Goal: Information Seeking & Learning: Compare options

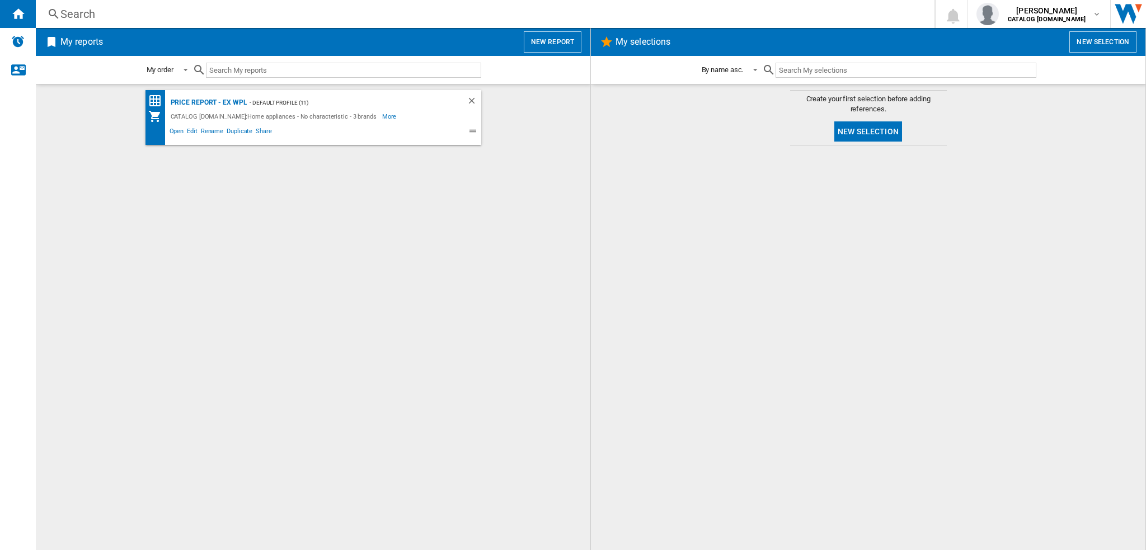
click at [69, 14] on div "Search" at bounding box center [482, 14] width 845 height 16
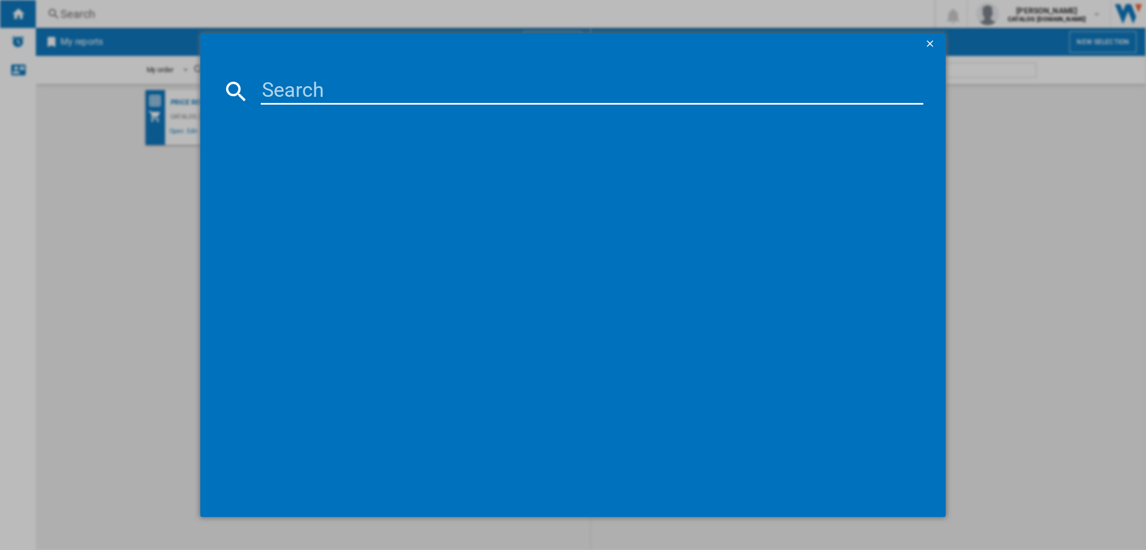
click at [280, 93] on input at bounding box center [592, 91] width 662 height 27
click at [327, 99] on input at bounding box center [592, 91] width 662 height 27
paste input "NSWM 846 W [GEOGRAPHIC_DATA]"
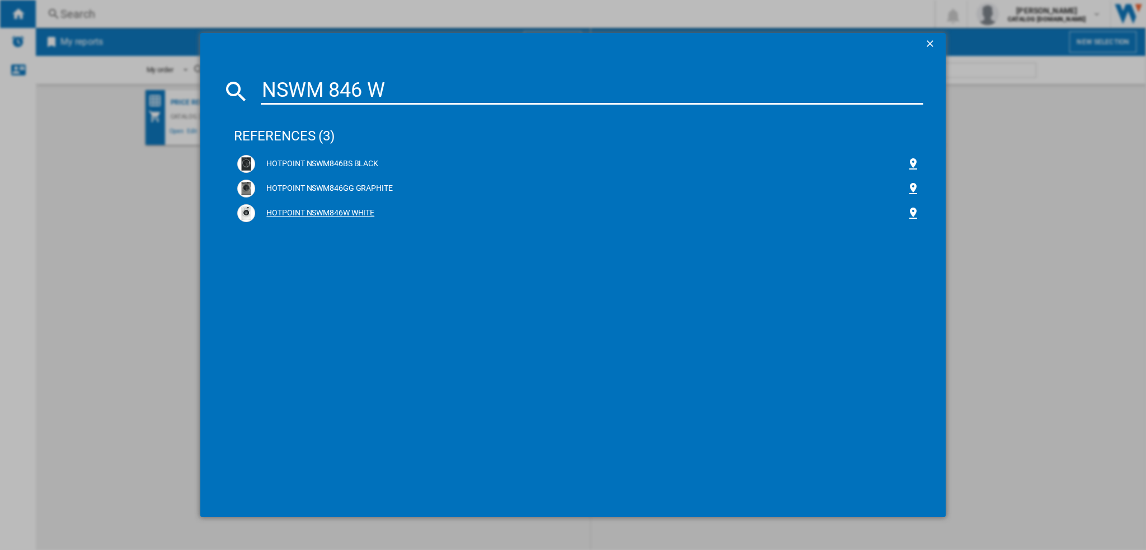
type input "NSWM 846 W"
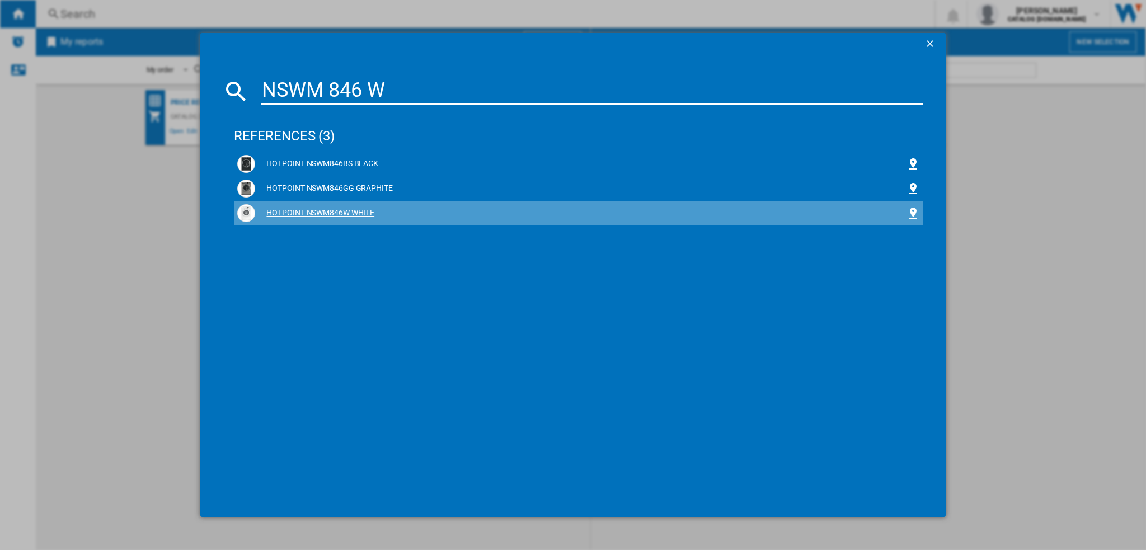
click at [335, 214] on div "HOTPOINT NSWM846W WHITE" at bounding box center [580, 213] width 651 height 11
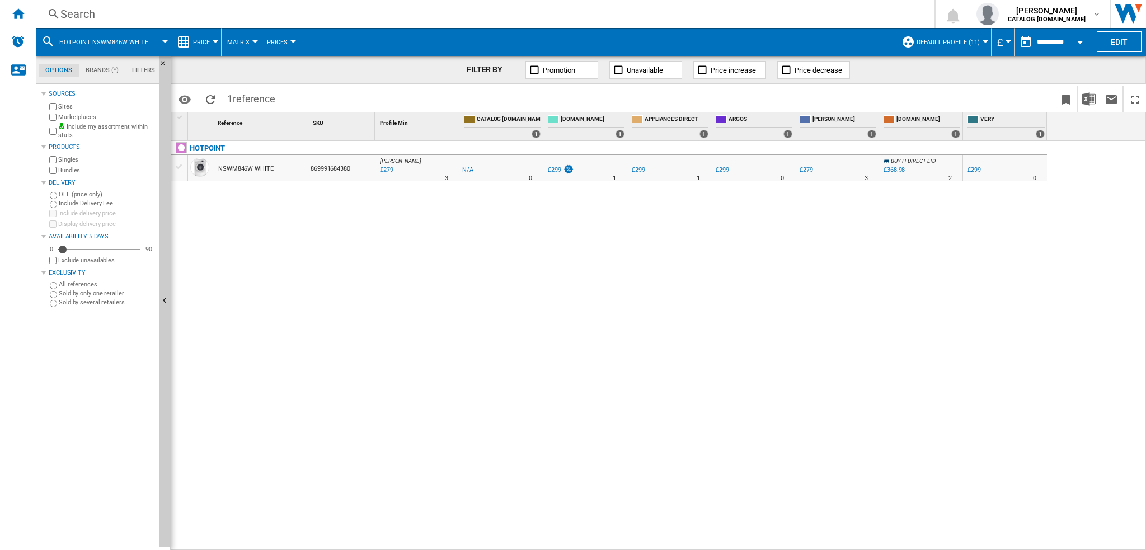
click at [210, 43] on button "Price" at bounding box center [204, 42] width 22 height 28
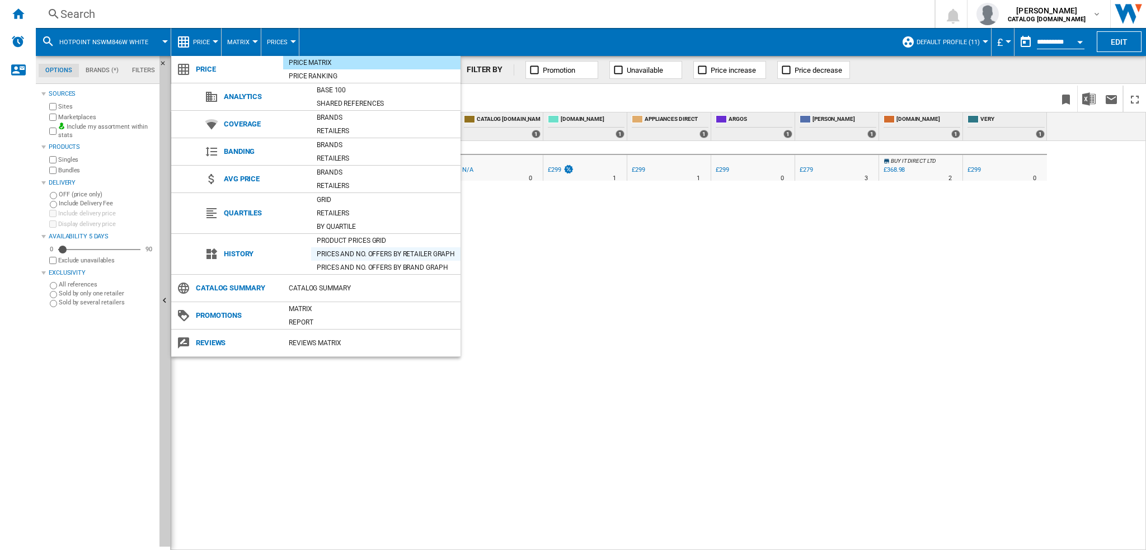
click at [369, 252] on div "Prices and No. offers by retailer graph" at bounding box center [385, 253] width 149 height 11
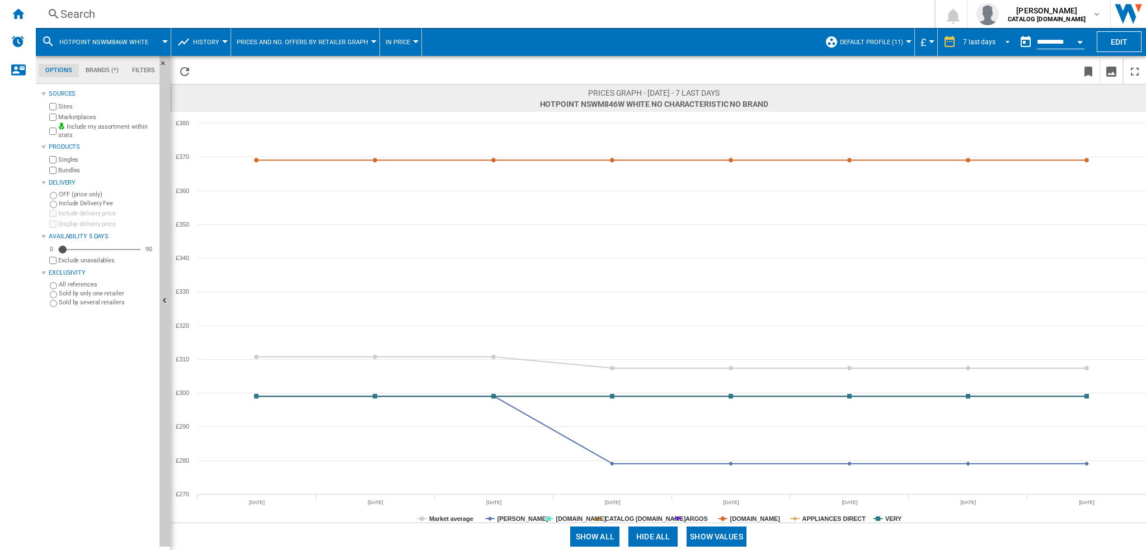
click at [978, 43] on div "7 last days" at bounding box center [979, 42] width 32 height 8
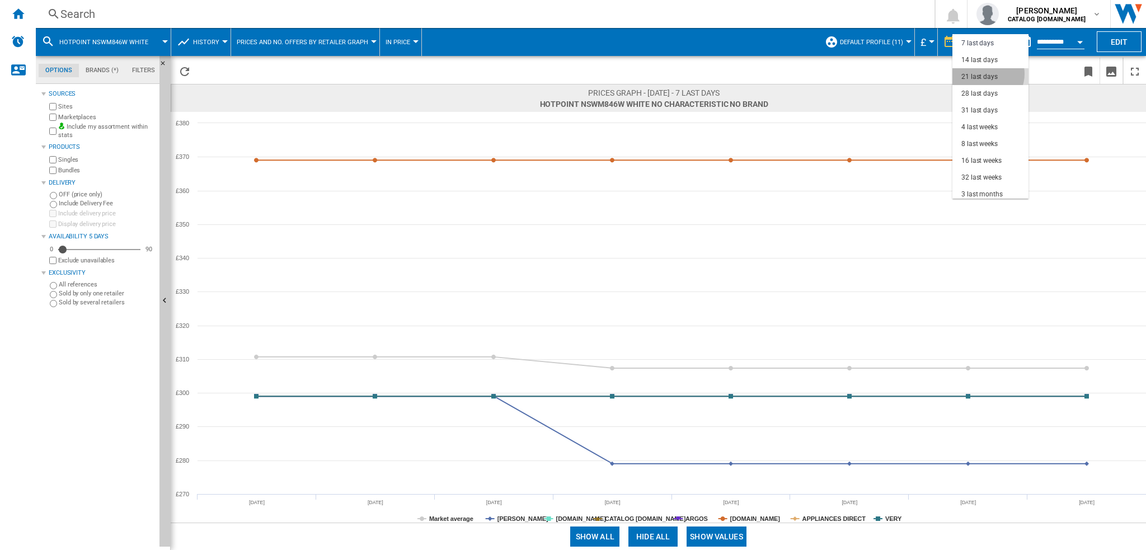
click at [985, 73] on div "21 last days" at bounding box center [979, 77] width 36 height 10
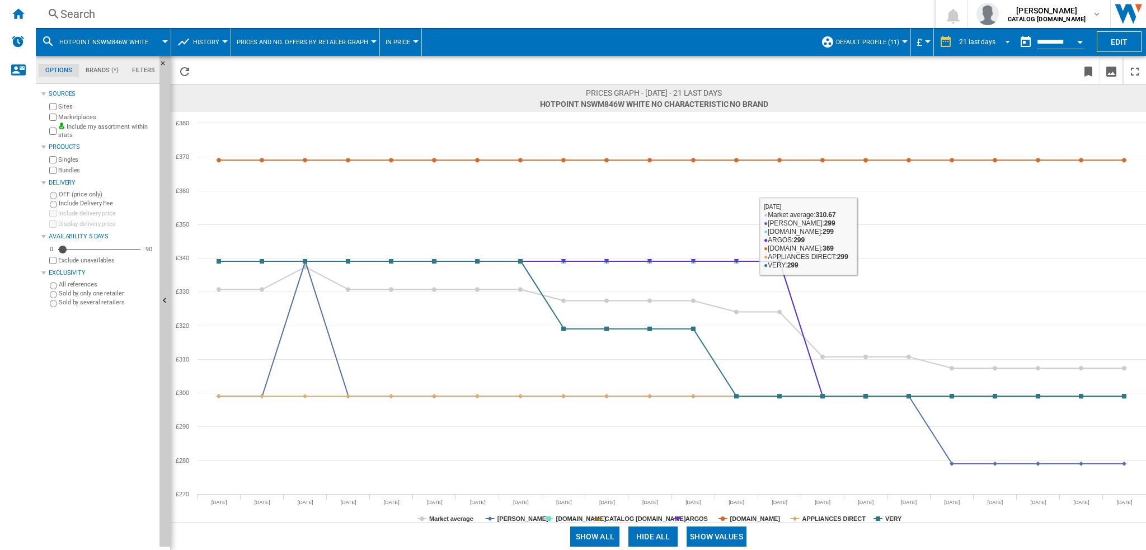
click at [969, 43] on div "21 last days" at bounding box center [977, 42] width 36 height 8
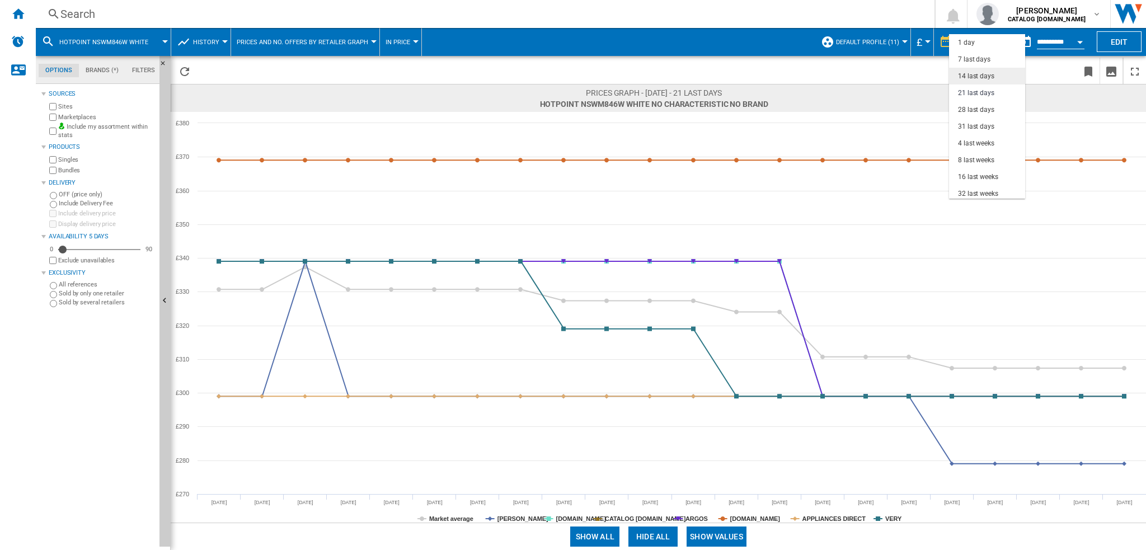
click at [980, 72] on div "14 last days" at bounding box center [976, 77] width 36 height 10
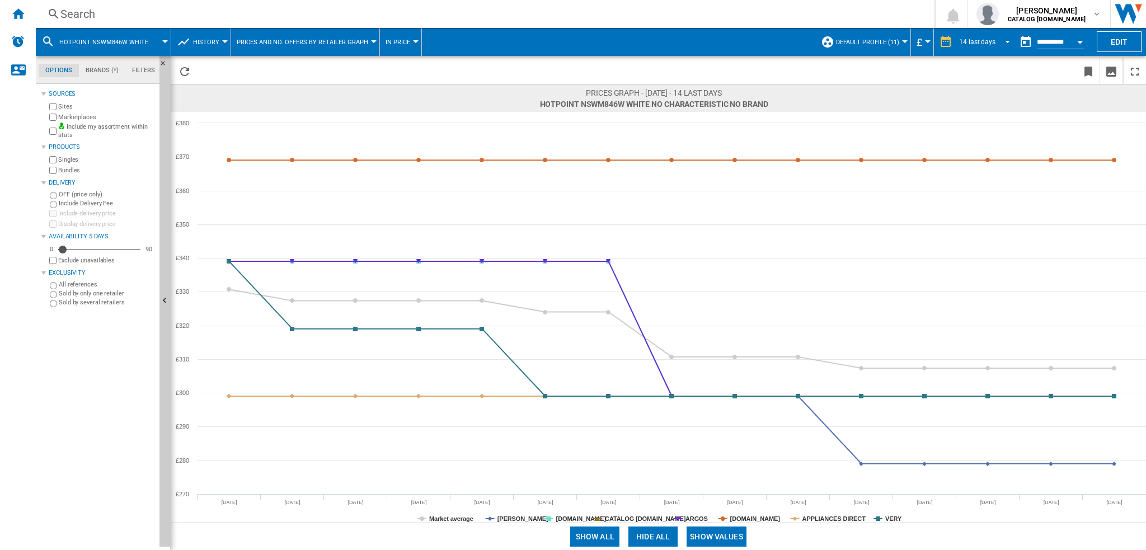
click at [982, 43] on div "14 last days" at bounding box center [977, 42] width 36 height 8
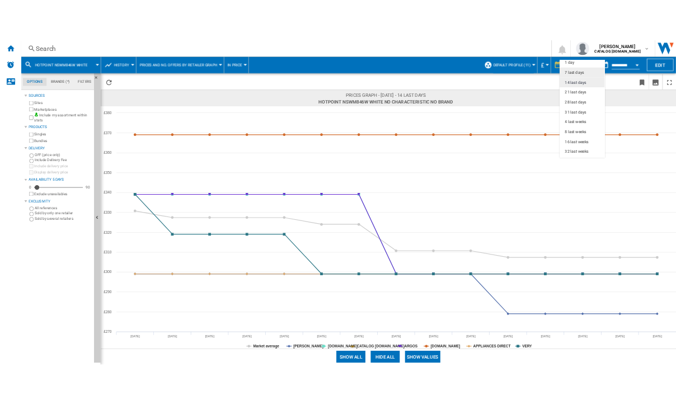
scroll to position [3, 0]
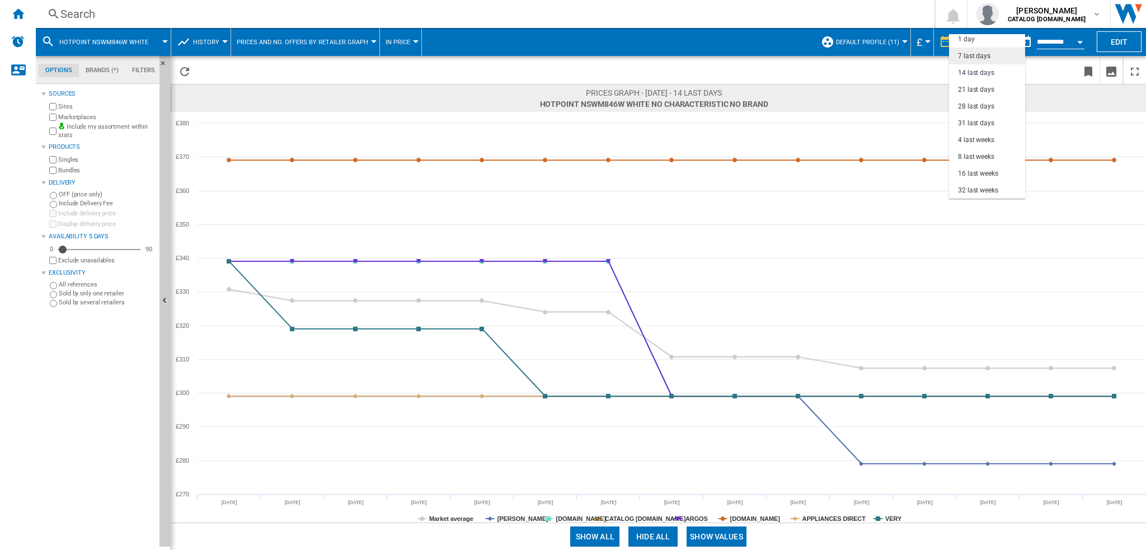
click at [961, 57] on div "7 last days" at bounding box center [974, 56] width 32 height 10
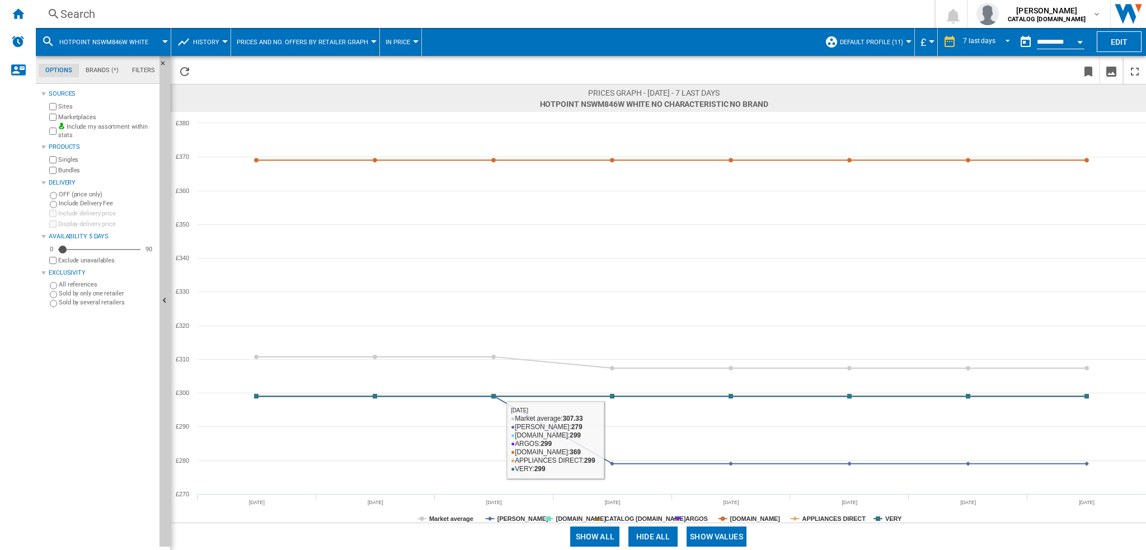
click at [744, 513] on rect at bounding box center [658, 317] width 975 height 411
click at [743, 516] on tspan "[DOMAIN_NAME]" at bounding box center [755, 518] width 50 height 7
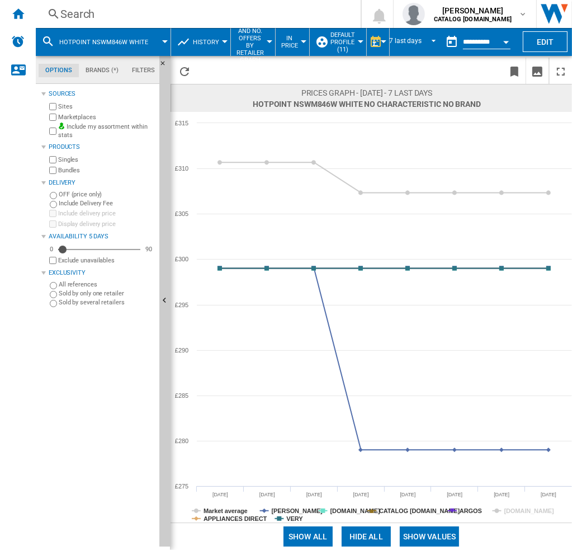
click at [18, 167] on wk-sidenav "NEW" at bounding box center [18, 275] width 36 height 550
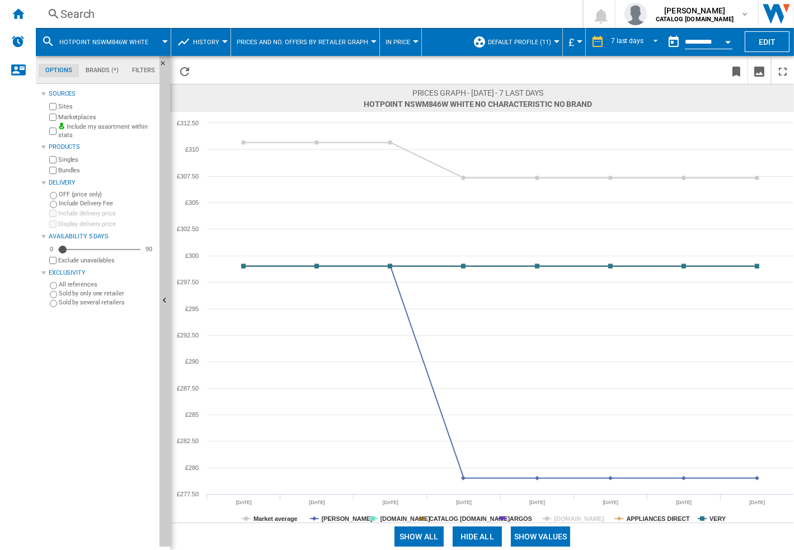
drag, startPoint x: 123, startPoint y: 44, endPoint x: 38, endPoint y: 250, distance: 222.7
click at [103, 98] on div "Search Search 0 [PERSON_NAME] CATALOG [DOMAIN_NAME] CATALOG [DOMAIN_NAME] My se…" at bounding box center [415, 275] width 758 height 550
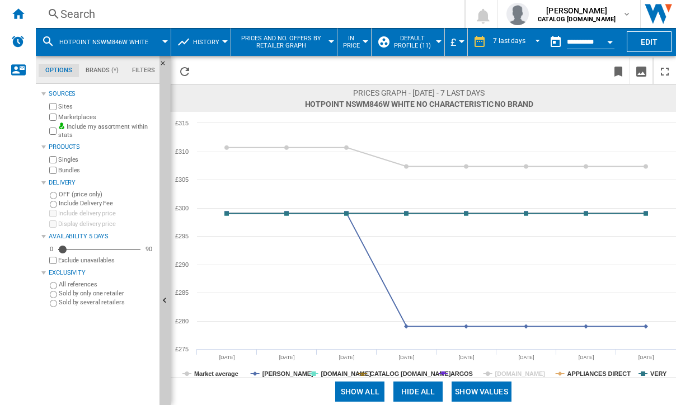
copy div "0 [PERSON_NAME] CATALOG [DOMAIN_NAME] CATALOG [DOMAIN_NAME] My settings Logout …"
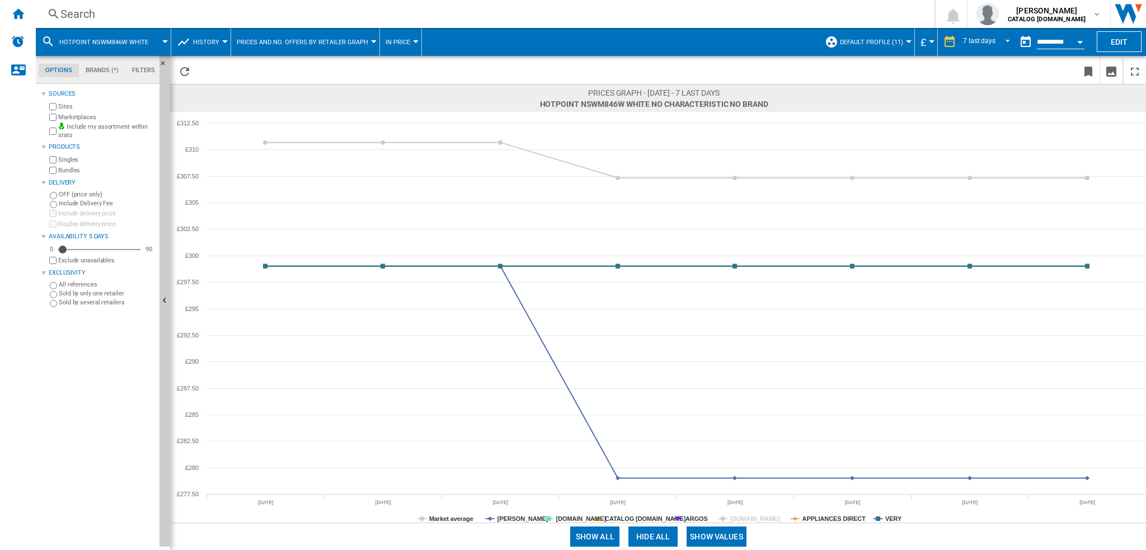
click at [164, 13] on div "Search" at bounding box center [482, 14] width 845 height 16
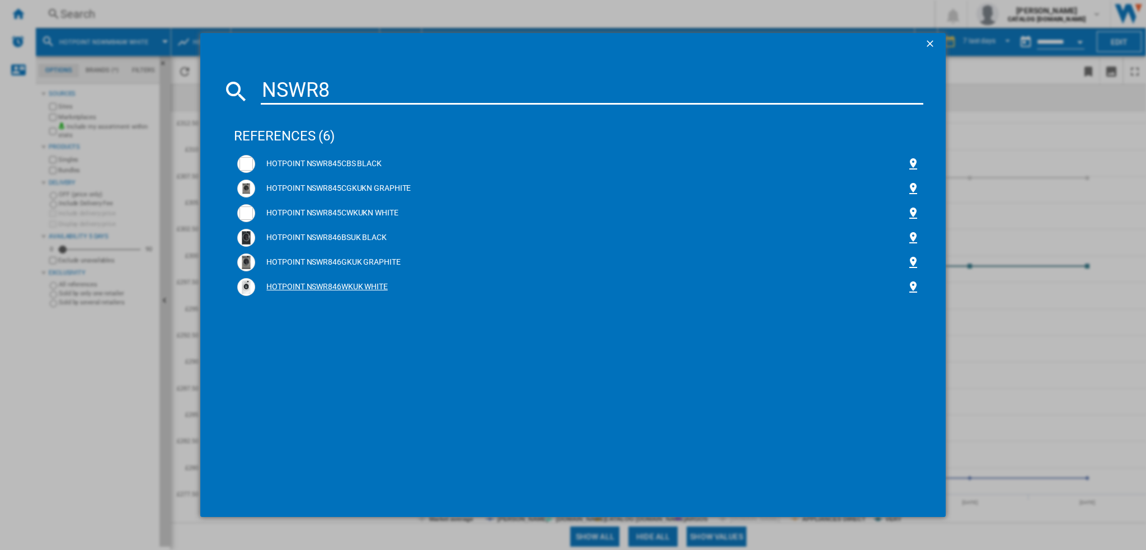
type input "NSWR8"
drag, startPoint x: 339, startPoint y: 286, endPoint x: 308, endPoint y: 283, distance: 31.5
click at [307, 285] on div "HOTPOINT NSWR846WKUK WHITE" at bounding box center [580, 286] width 651 height 11
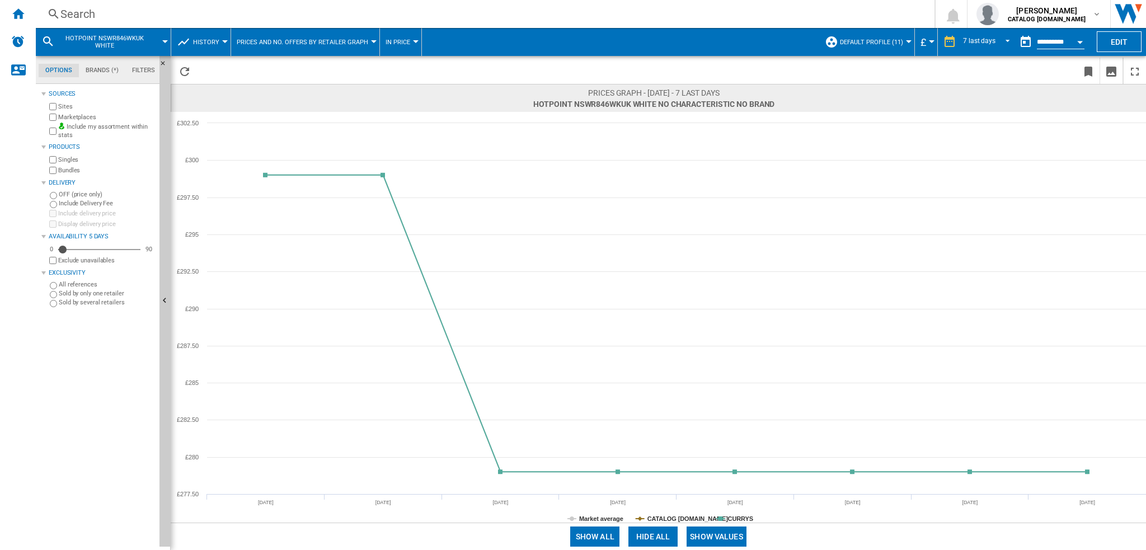
click at [150, 41] on button "HOTPOINT NSWR846WKUK WHITE" at bounding box center [109, 42] width 101 height 28
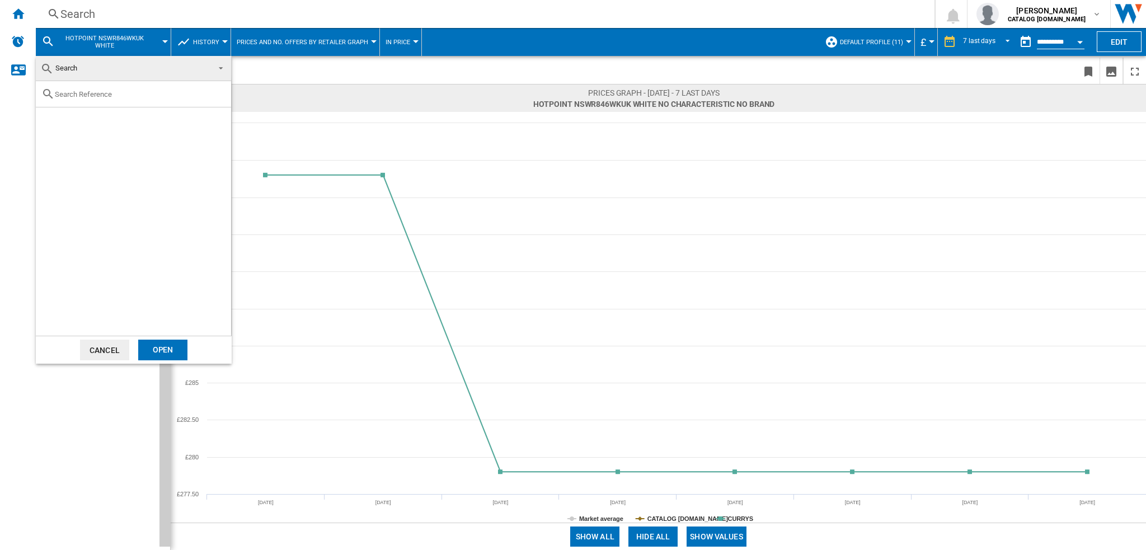
click at [161, 42] on md-backdrop at bounding box center [573, 275] width 1146 height 550
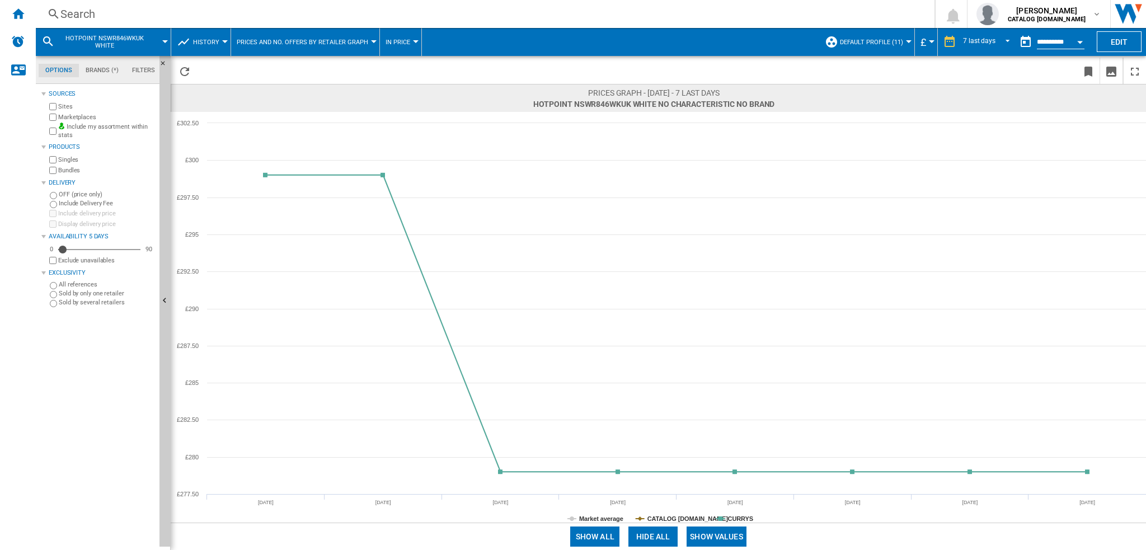
click at [124, 15] on div "Search" at bounding box center [482, 14] width 845 height 16
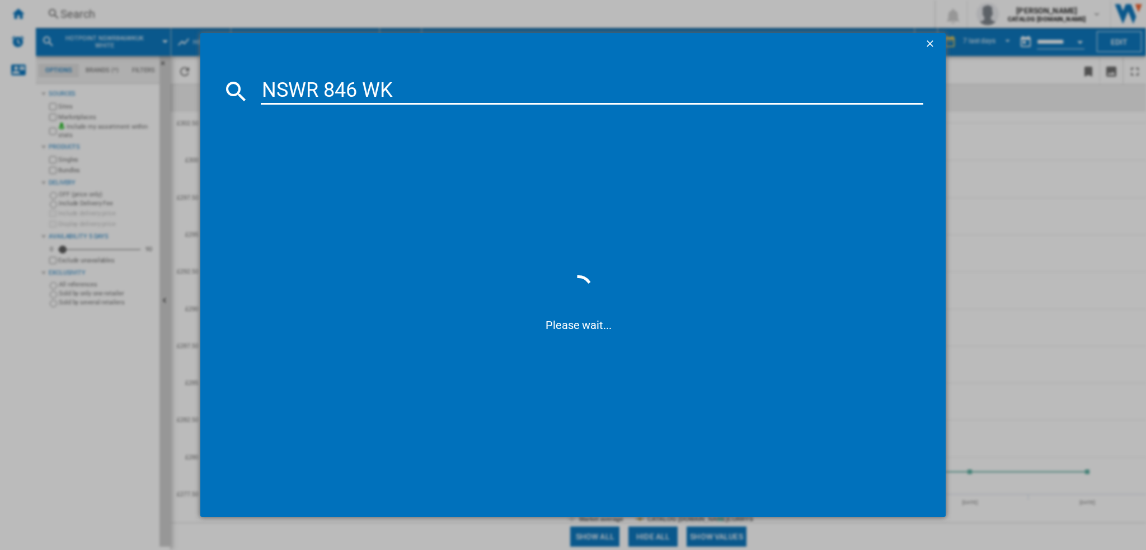
drag, startPoint x: 365, startPoint y: 91, endPoint x: 474, endPoint y: 109, distance: 110.6
click at [467, 107] on md-dialog-content "NSWR 846 WK Please wait..." at bounding box center [572, 286] width 745 height 462
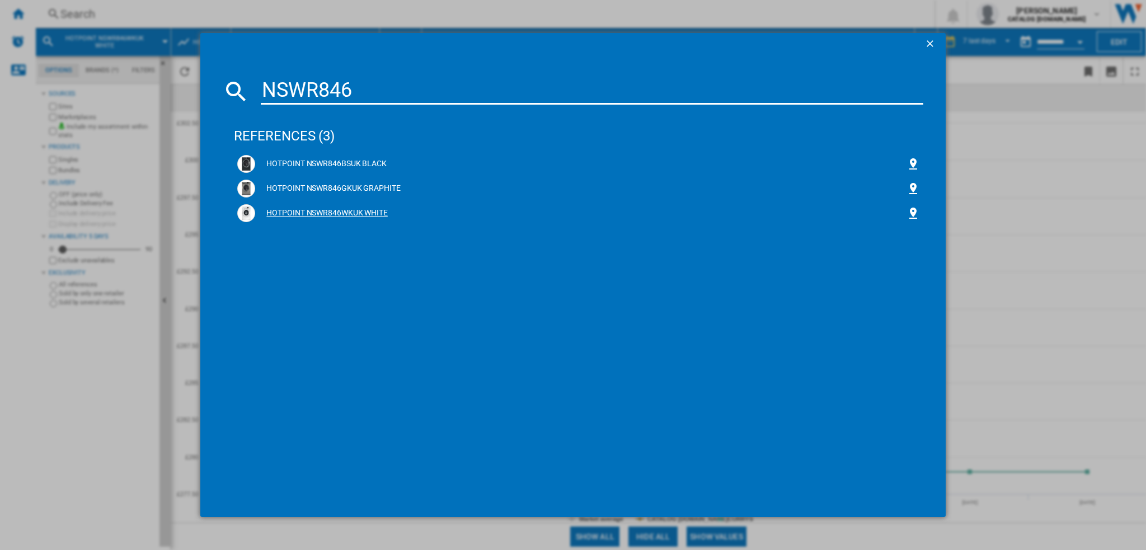
type input "NSWR846"
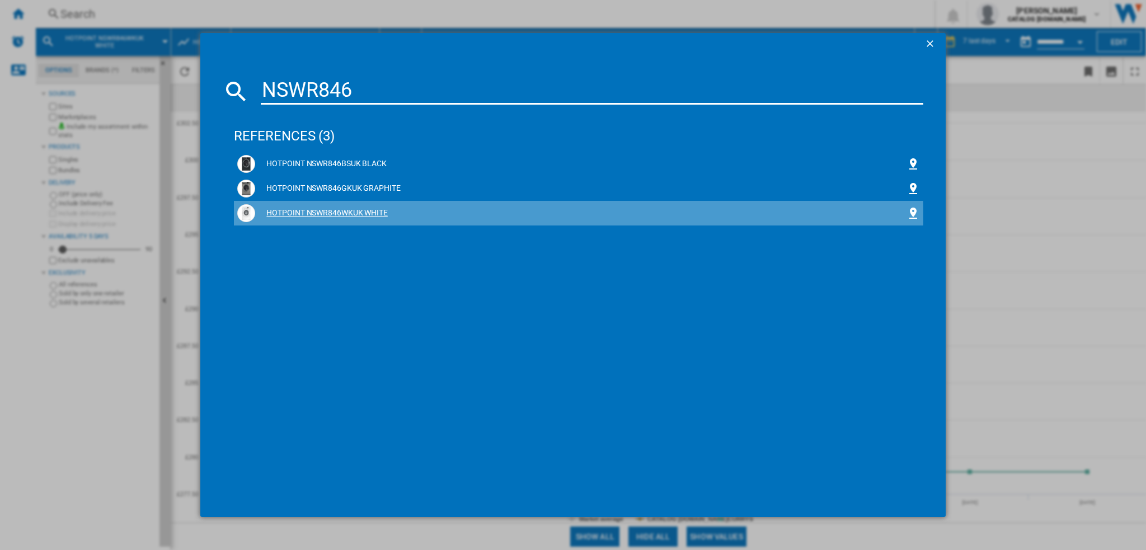
click at [333, 218] on div "HOTPOINT NSWR846WKUK WHITE" at bounding box center [580, 213] width 651 height 11
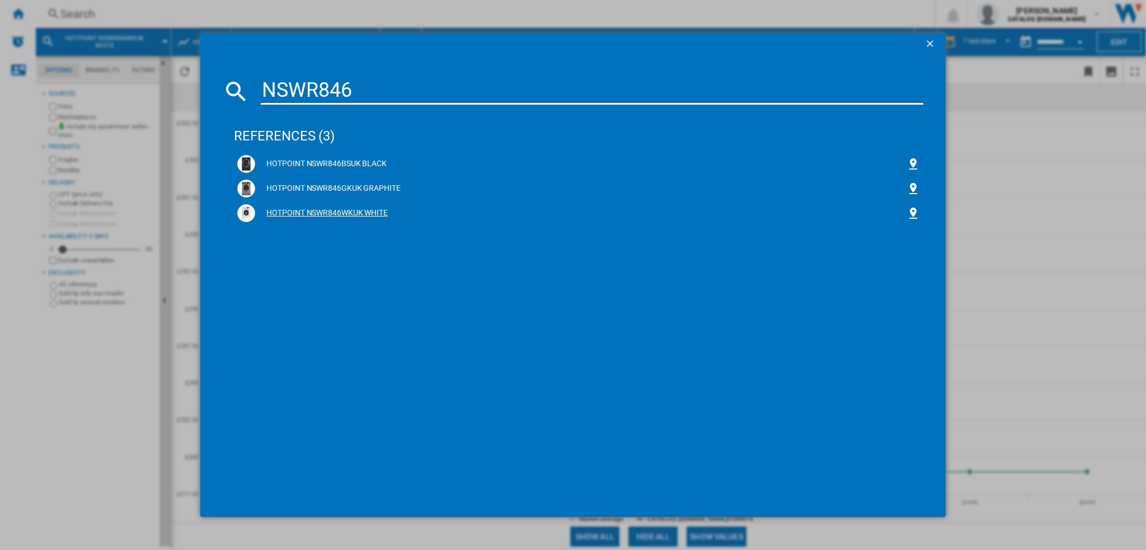
click at [333, 213] on div "HOTPOINT NSWR846WKUK WHITE" at bounding box center [580, 213] width 651 height 11
click at [309, 205] on div "HOTPOINT NSWR846WKUK WHITE" at bounding box center [578, 213] width 682 height 18
click at [253, 210] on div at bounding box center [246, 213] width 18 height 18
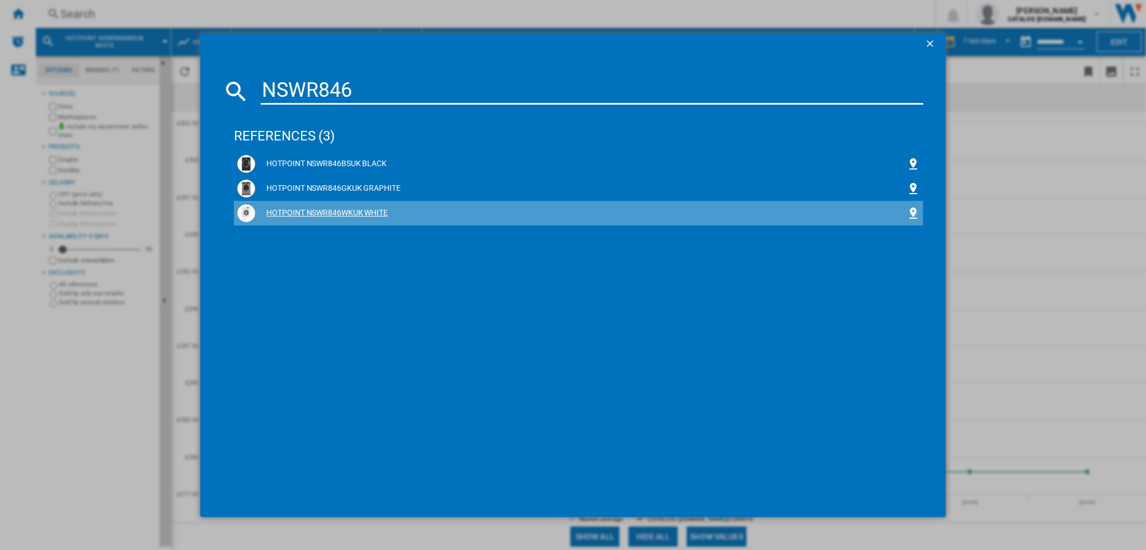
click at [250, 212] on img at bounding box center [245, 212] width 13 height 13
click at [249, 212] on img at bounding box center [245, 212] width 13 height 13
click at [248, 212] on img at bounding box center [245, 212] width 13 height 13
click at [246, 210] on img at bounding box center [245, 212] width 13 height 13
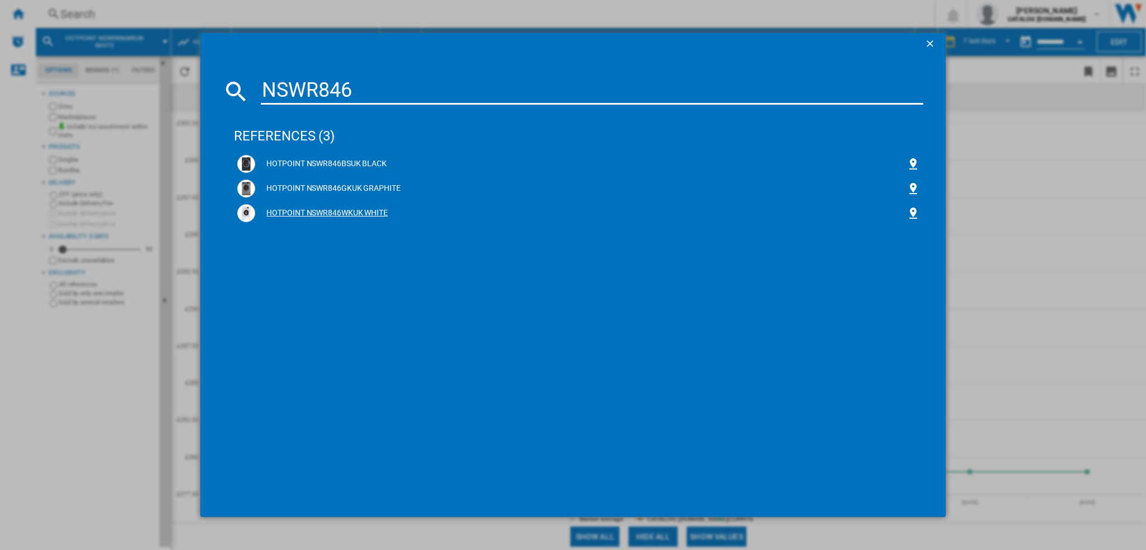
click at [327, 211] on div "HOTPOINT NSWR846WKUK WHITE" at bounding box center [580, 213] width 651 height 11
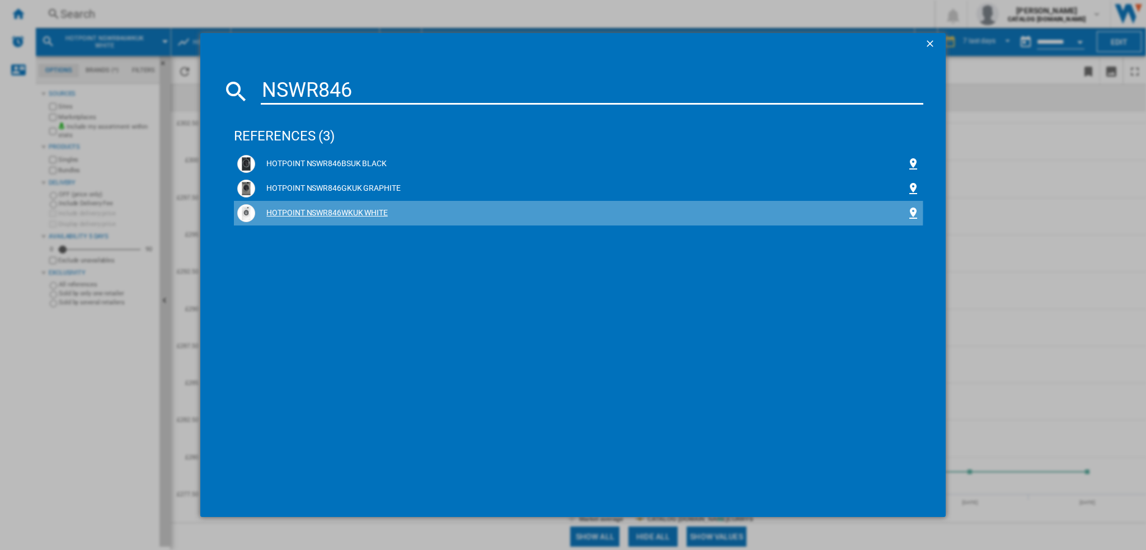
click at [327, 210] on div "HOTPOINT NSWR846WKUK WHITE" at bounding box center [580, 213] width 651 height 11
click at [326, 210] on div "HOTPOINT NSWR846WKUK WHITE" at bounding box center [580, 213] width 651 height 11
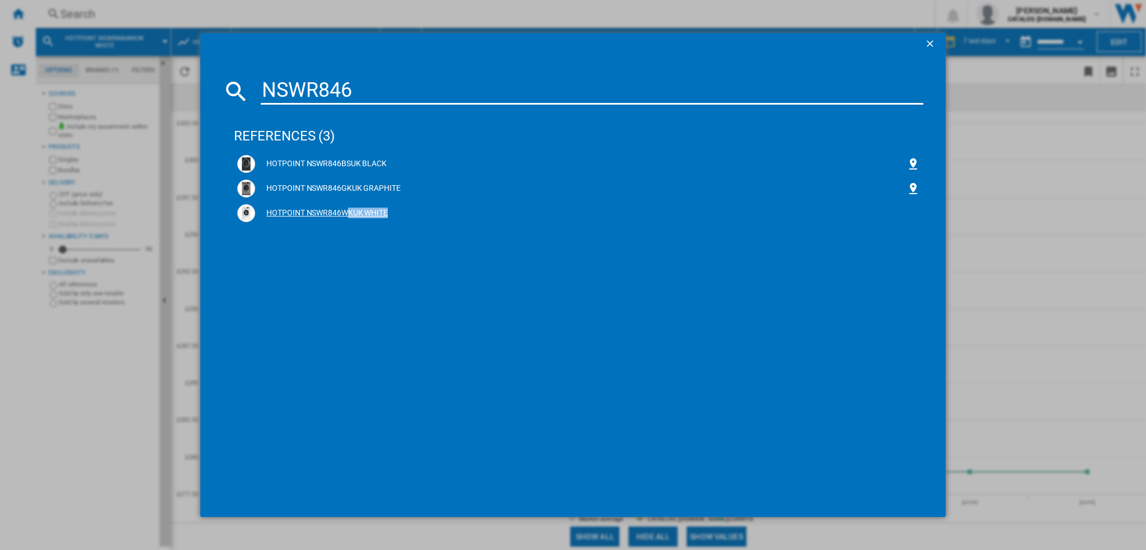
click at [913, 213] on ng-md-icon at bounding box center [912, 212] width 13 height 13
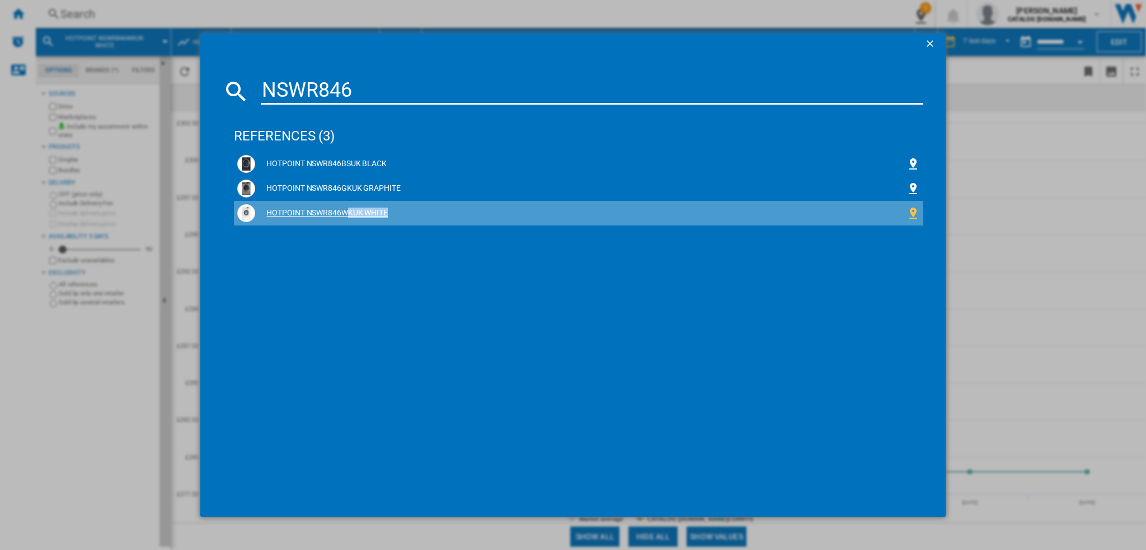
click at [380, 210] on div "HOTPOINT NSWR846WKUK WHITE" at bounding box center [580, 213] width 651 height 11
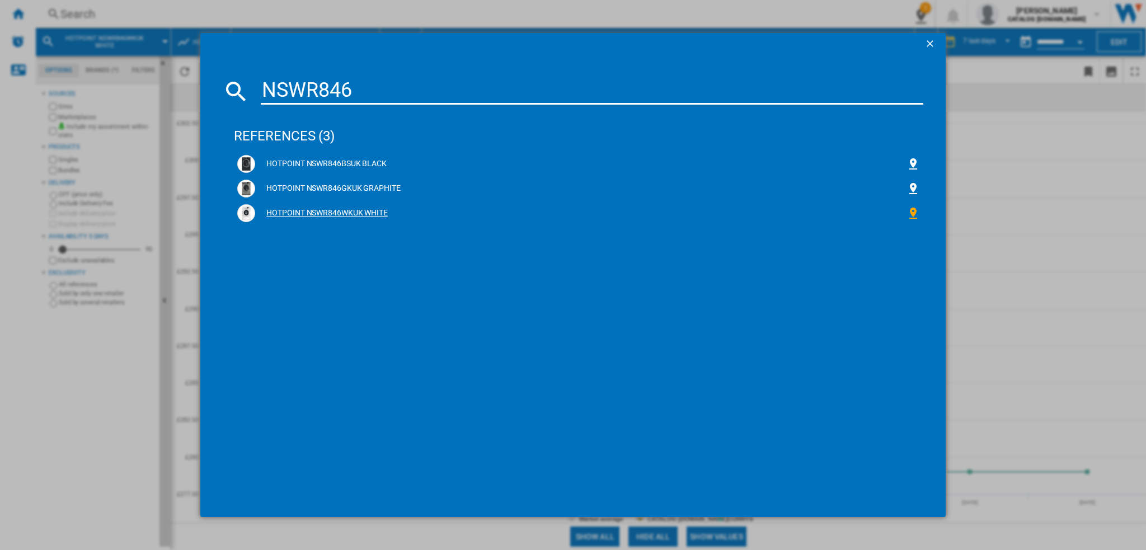
click at [338, 186] on div "HOTPOINT NSWR846GKUK GRAPHITE" at bounding box center [580, 188] width 651 height 11
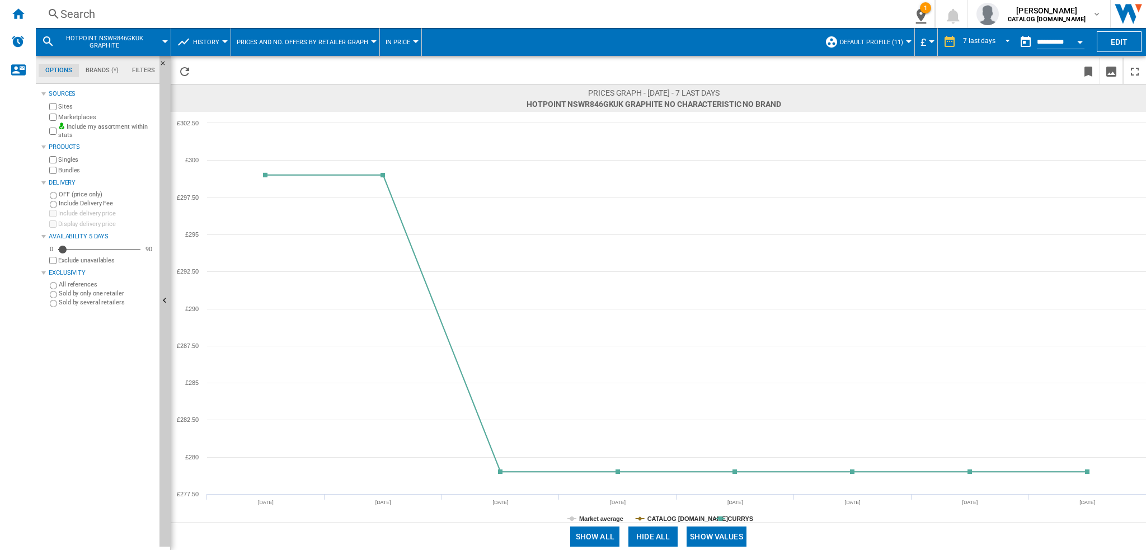
click at [159, 41] on button "HOTPOINT NSWR846GKUK GRAPHITE" at bounding box center [109, 42] width 101 height 28
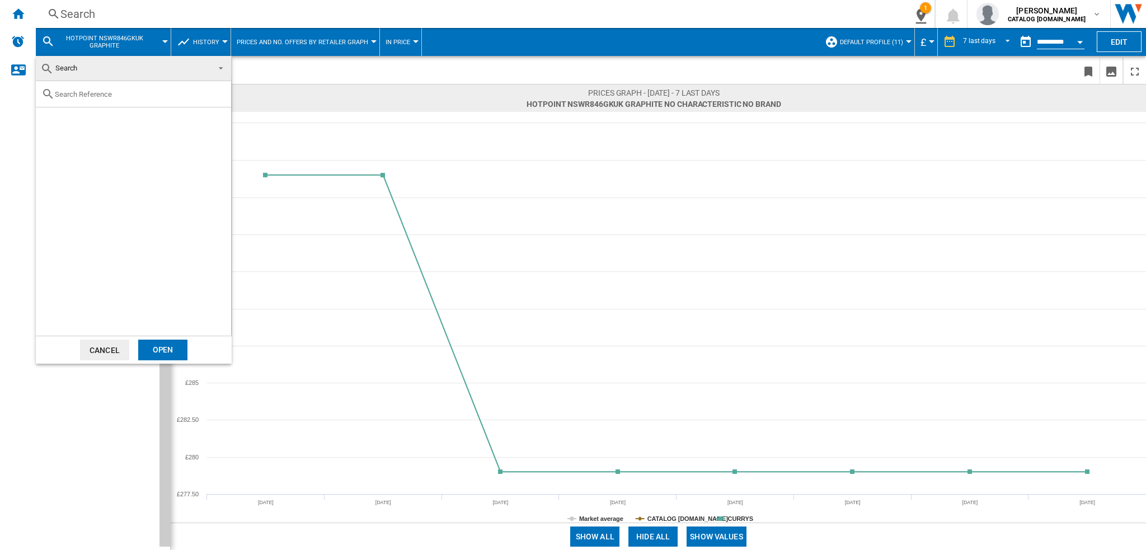
click at [105, 93] on input "text" at bounding box center [140, 94] width 171 height 8
paste input "NSWR 846 WK"
type input "NSWR 846 WK"
click at [50, 120] on div "Select" at bounding box center [49, 120] width 11 height 11
drag, startPoint x: 166, startPoint y: 356, endPoint x: 163, endPoint y: 349, distance: 7.6
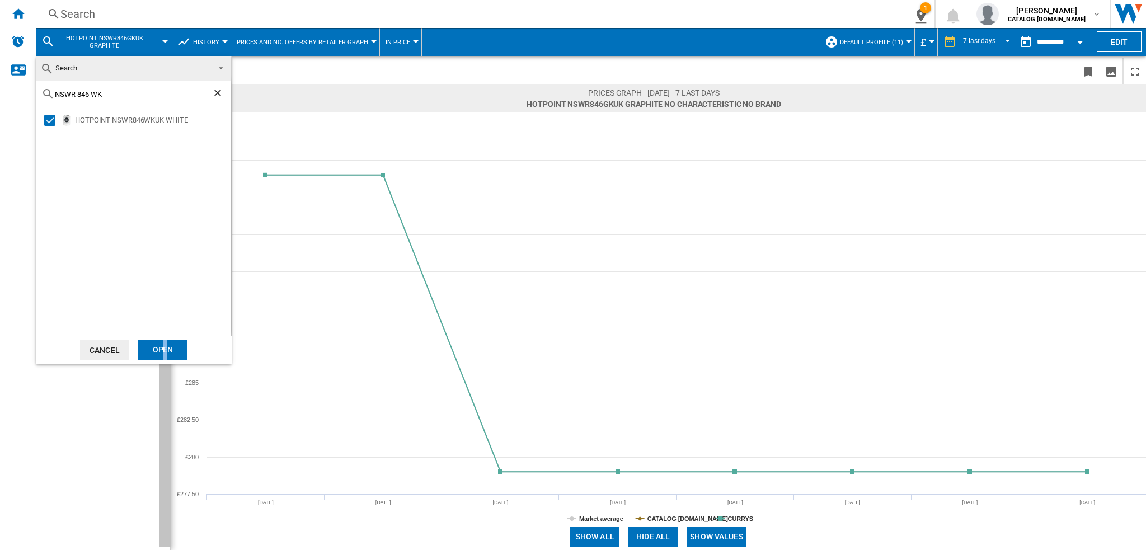
click at [164, 350] on div "Open" at bounding box center [162, 350] width 49 height 21
